Goal: Obtain resource: Download file/media

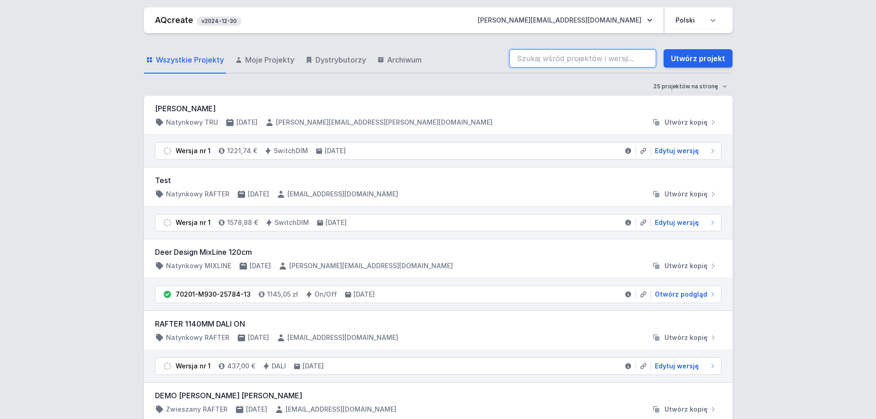
click at [543, 61] on input "search" at bounding box center [582, 58] width 147 height 18
paste input "70202-M930-25710-12"
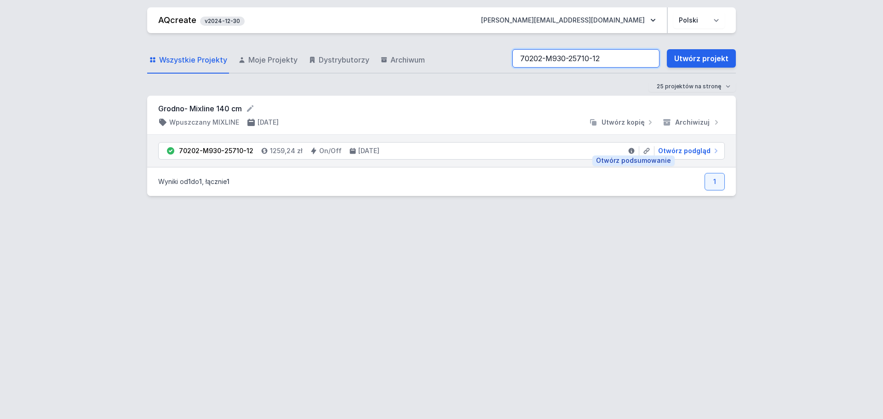
type input "70202-M930-25710-12"
click at [171, 22] on link "AQcreate" at bounding box center [177, 20] width 38 height 10
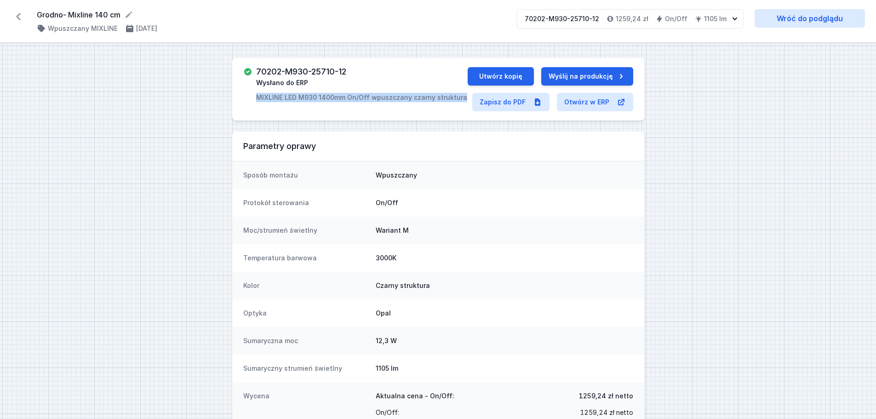
drag, startPoint x: 254, startPoint y: 94, endPoint x: 459, endPoint y: 99, distance: 205.1
click at [459, 99] on div "70202-M930-25710-12 Wysłano do ERP MIXLINE LED M930 1400mm On/Off wpuszczany cz…" at bounding box center [355, 84] width 224 height 35
copy p "MIXLINE LED M930 1400mm On/Off wpuszczany czarny struktura"
click at [512, 101] on link "Zapisz do PDF" at bounding box center [510, 102] width 77 height 18
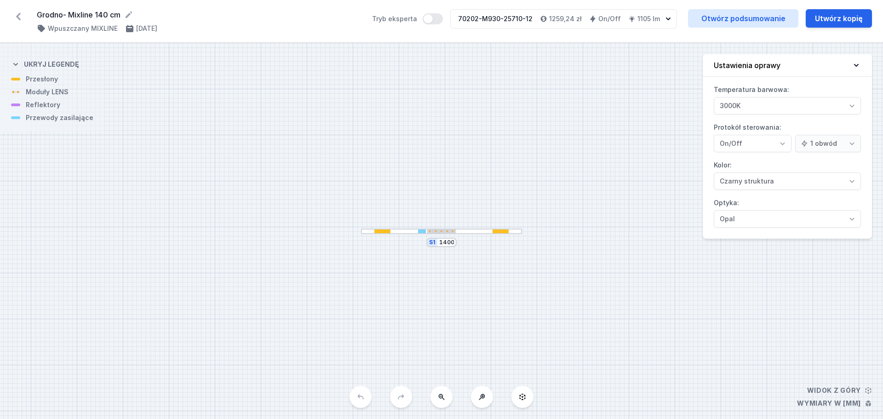
select select "3000"
select select "2"
click at [449, 233] on div at bounding box center [441, 231] width 29 height 4
